Goal: Task Accomplishment & Management: Manage account settings

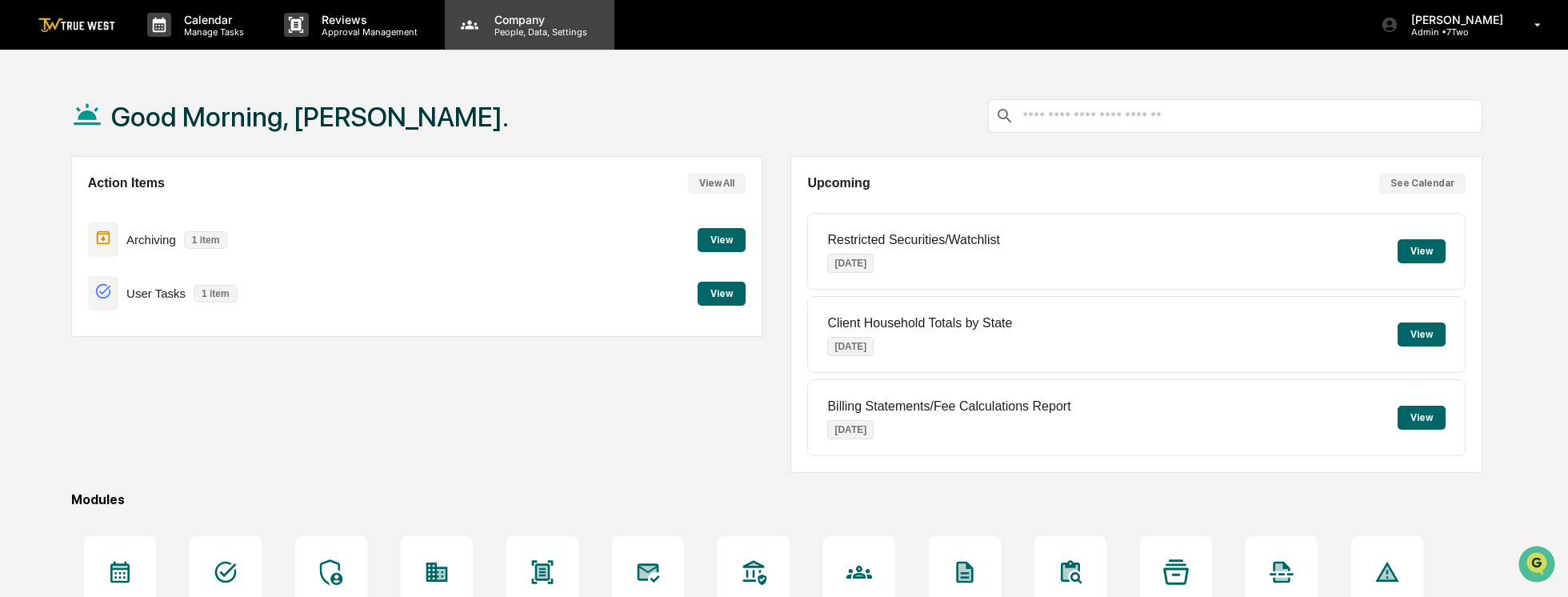
click at [522, 28] on p "People, Data, Settings" at bounding box center [539, 31] width 114 height 11
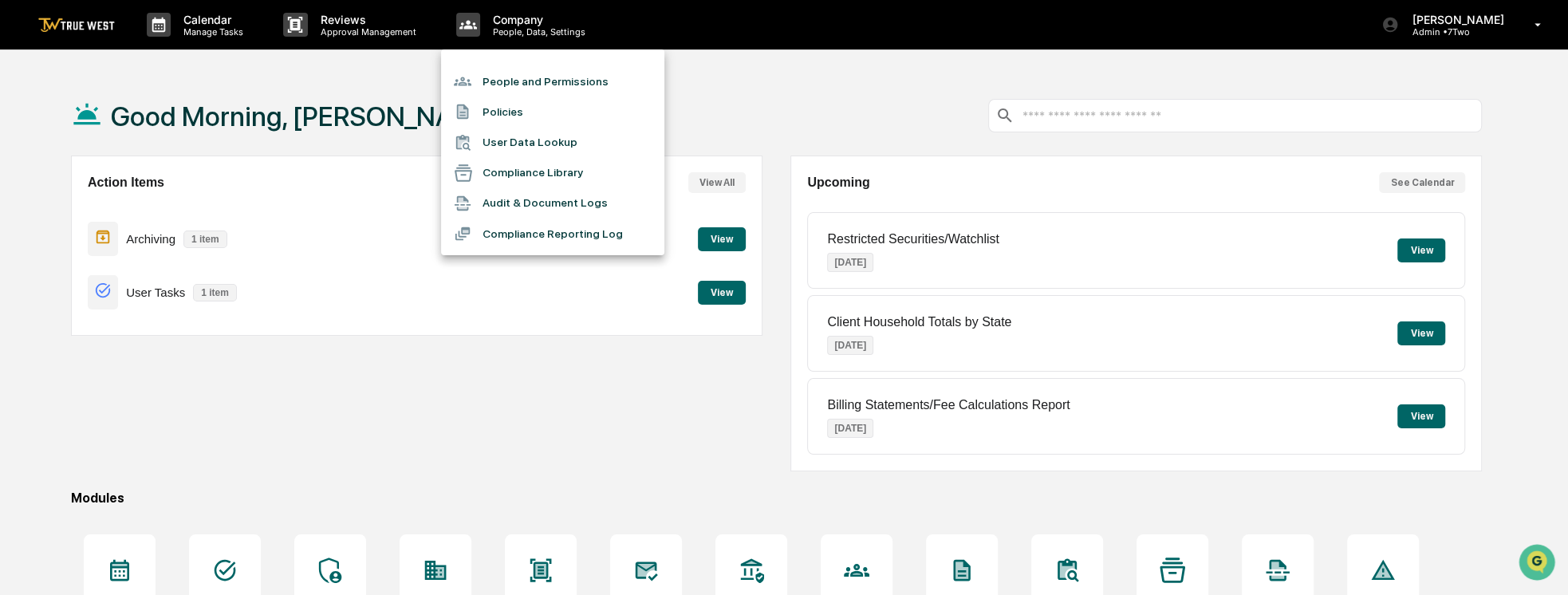
click at [521, 78] on li "People and Permissions" at bounding box center [553, 81] width 223 height 30
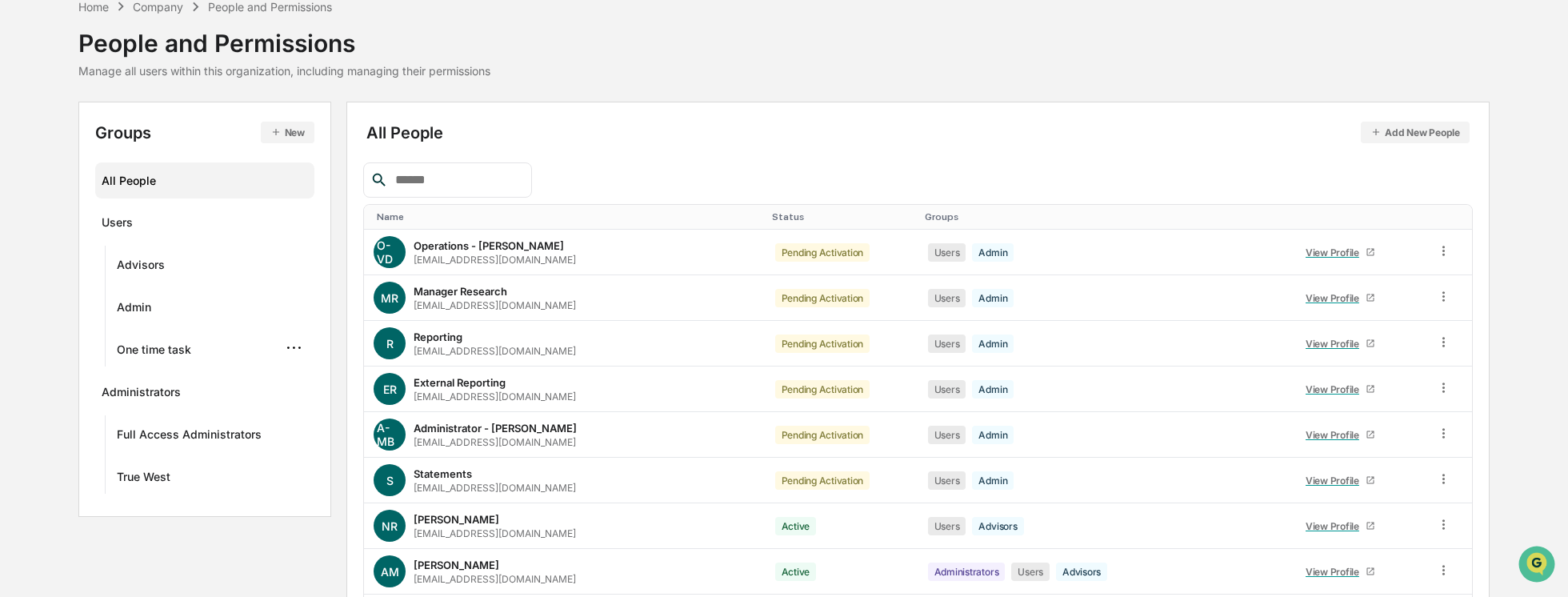
scroll to position [78, 0]
click at [146, 186] on div "All People" at bounding box center [205, 181] width 207 height 26
click at [280, 190] on div "All People" at bounding box center [205, 181] width 207 height 26
click at [1432, 134] on button "Add New People" at bounding box center [1415, 133] width 109 height 22
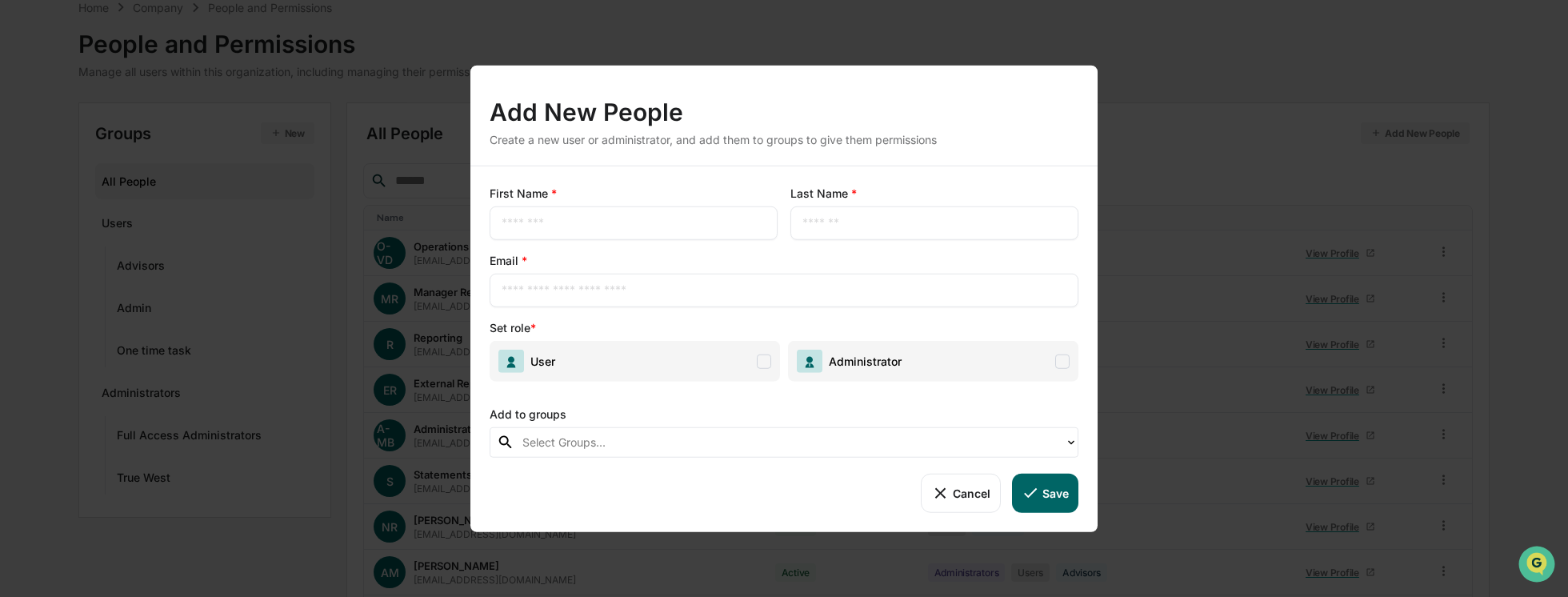
click at [772, 363] on span at bounding box center [764, 361] width 14 height 14
click at [937, 359] on span "Administrator" at bounding box center [932, 361] width 291 height 41
click at [717, 445] on div at bounding box center [789, 442] width 535 height 18
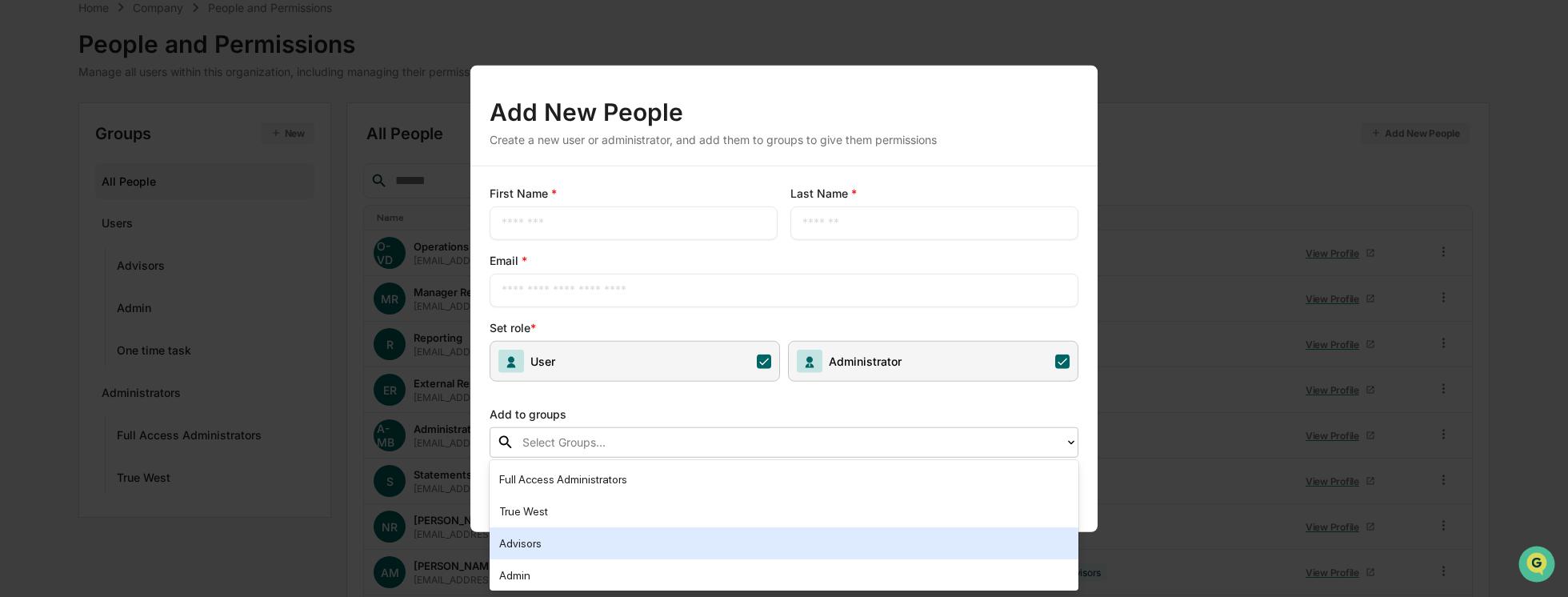
drag, startPoint x: 1072, startPoint y: 537, endPoint x: 1080, endPoint y: 557, distance: 21.5
click at [1078, 567] on body "Calendar Manage Tasks Reviews Approval Management Company People, Data, Setting…" at bounding box center [784, 340] width 1568 height 836
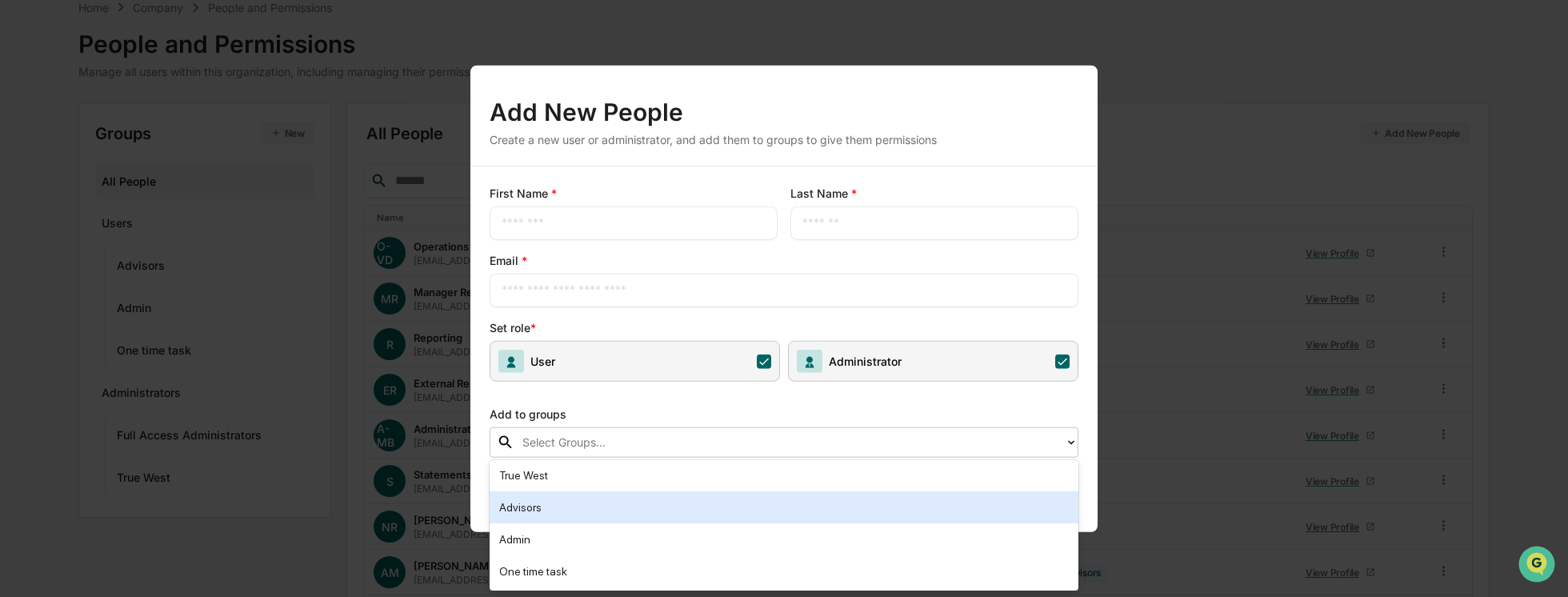
scroll to position [0, 0]
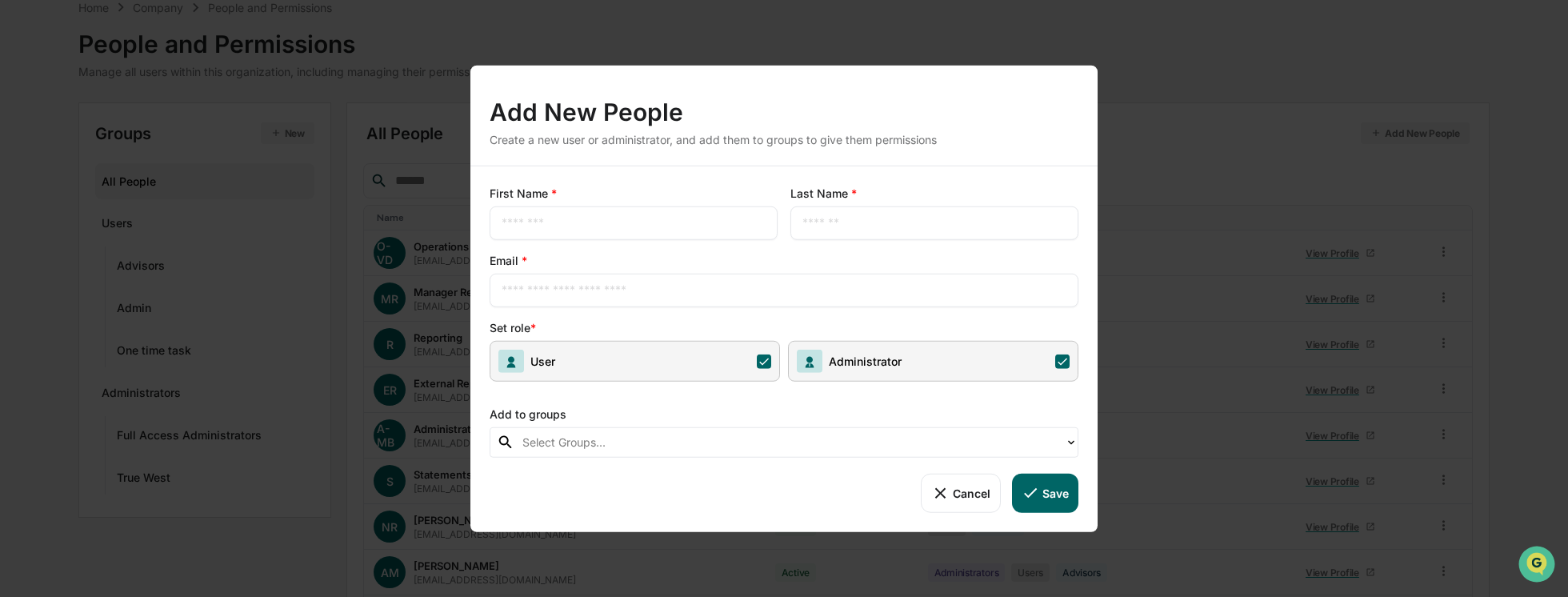
click at [965, 496] on button "Cancel" at bounding box center [959, 493] width 79 height 38
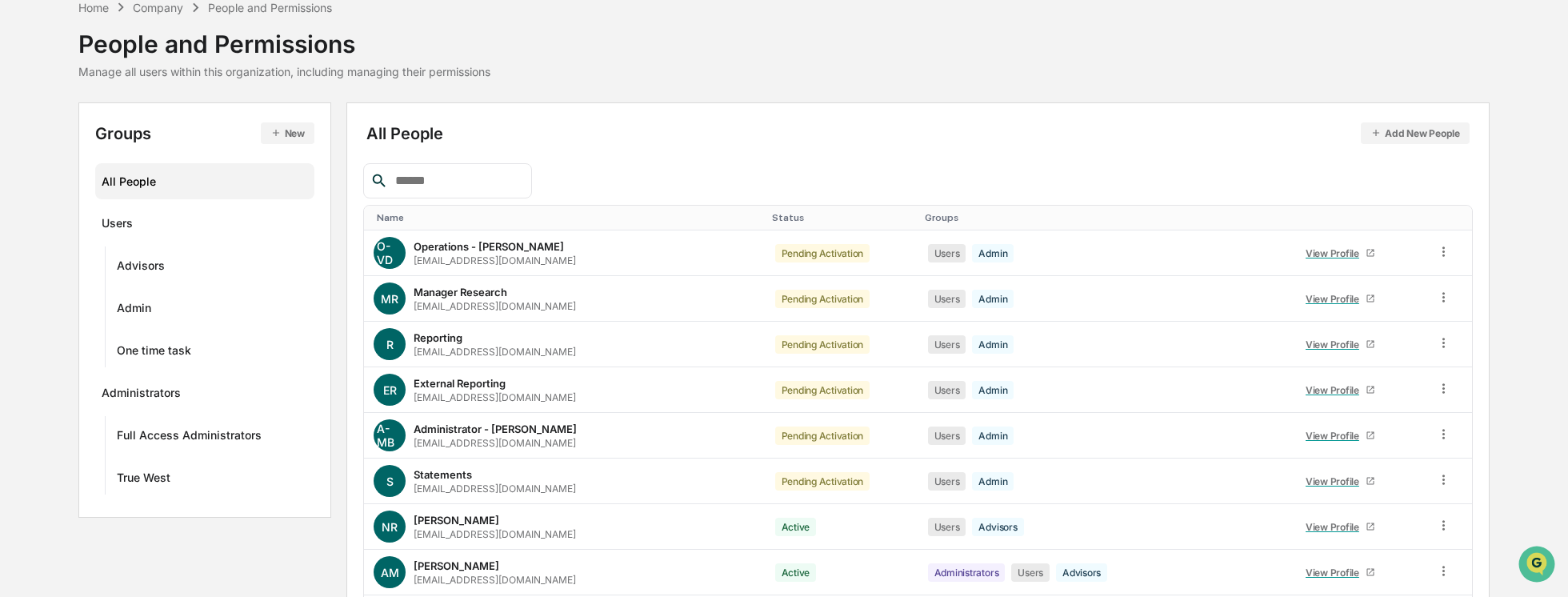
click at [628, 104] on div "All People Add New People Name Status Groups O-VD Operations - [PERSON_NAME] [E…" at bounding box center [918, 430] width 1143 height 656
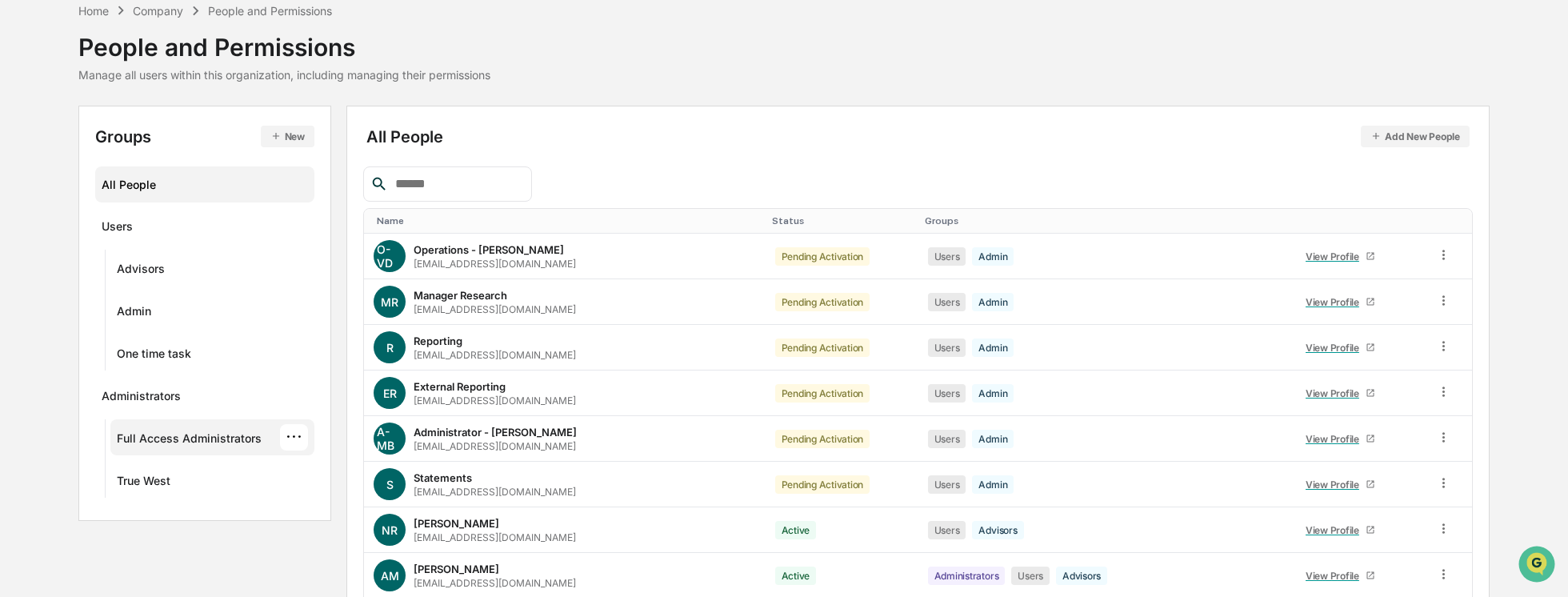
click at [159, 437] on div "Full Access Administrators" at bounding box center [189, 440] width 145 height 19
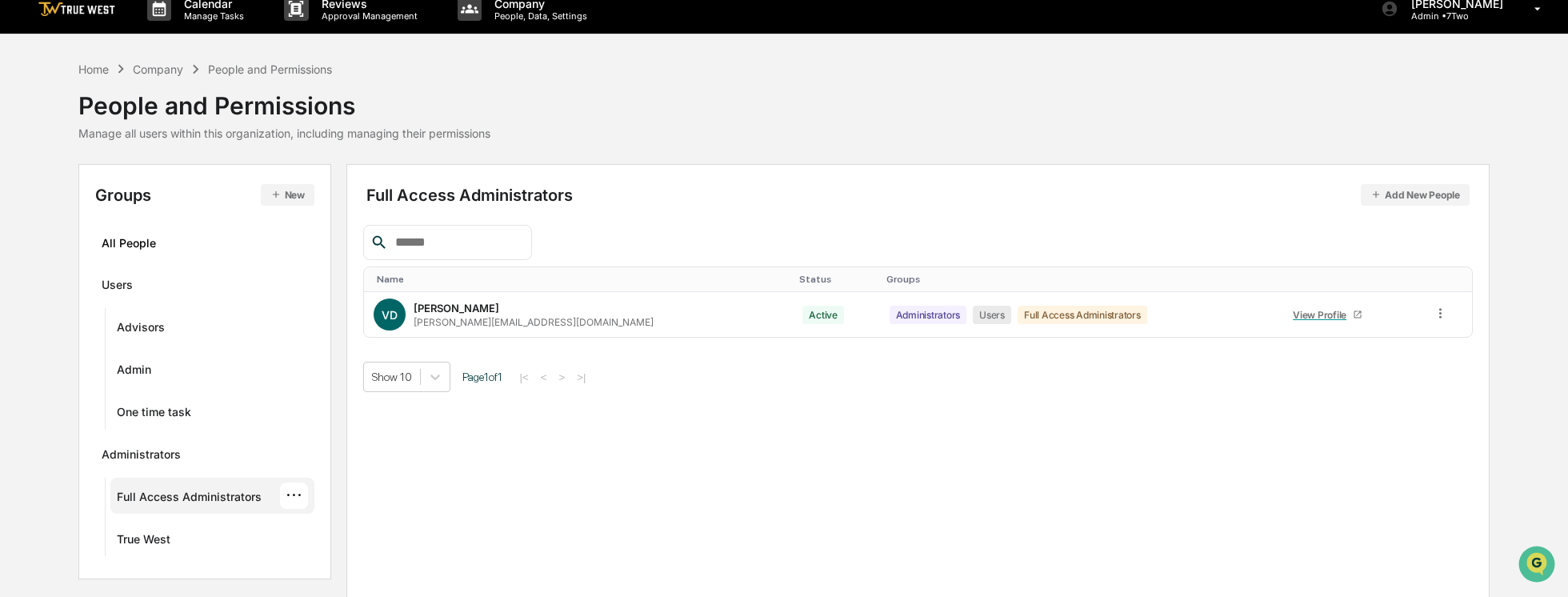
scroll to position [4, 0]
